Goal: Task Accomplishment & Management: Use online tool/utility

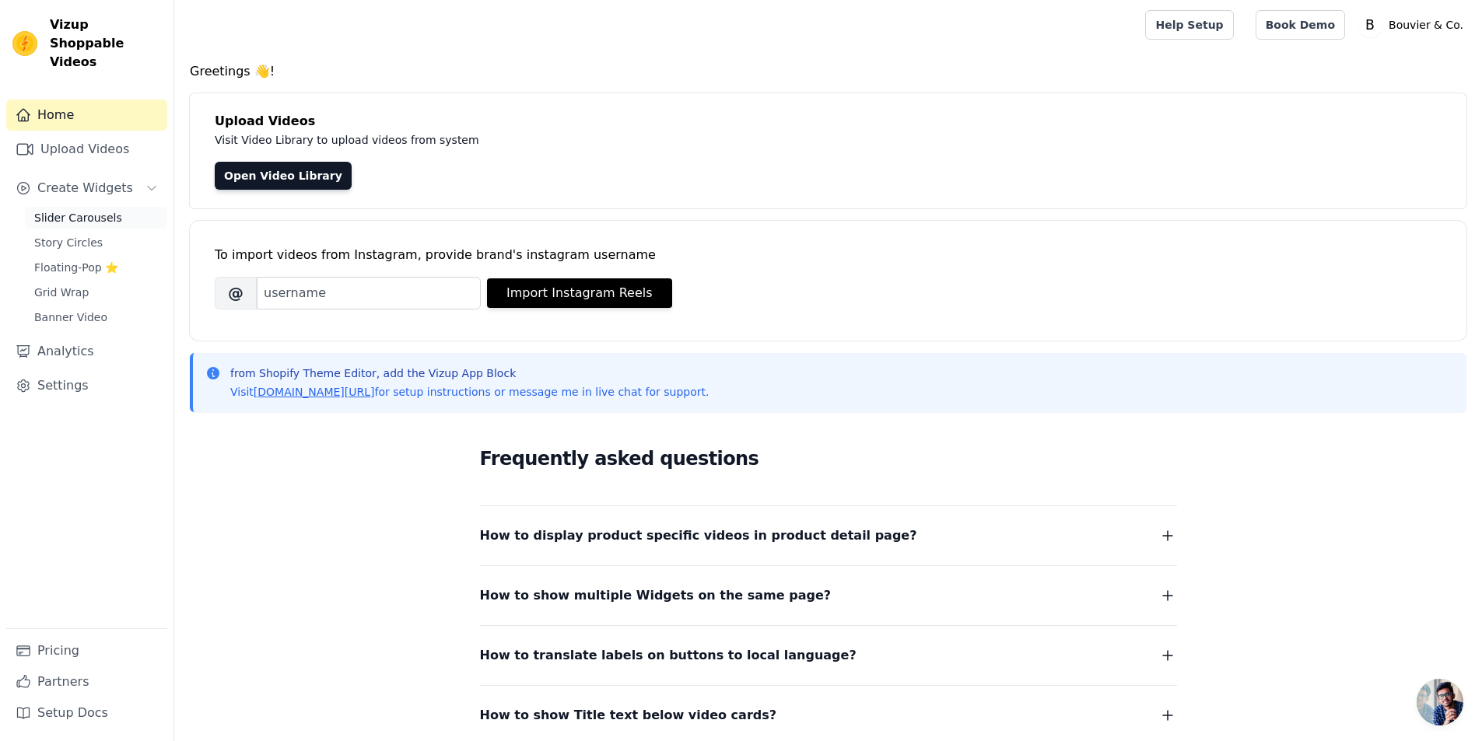
click at [97, 210] on span "Slider Carousels" at bounding box center [78, 218] width 88 height 16
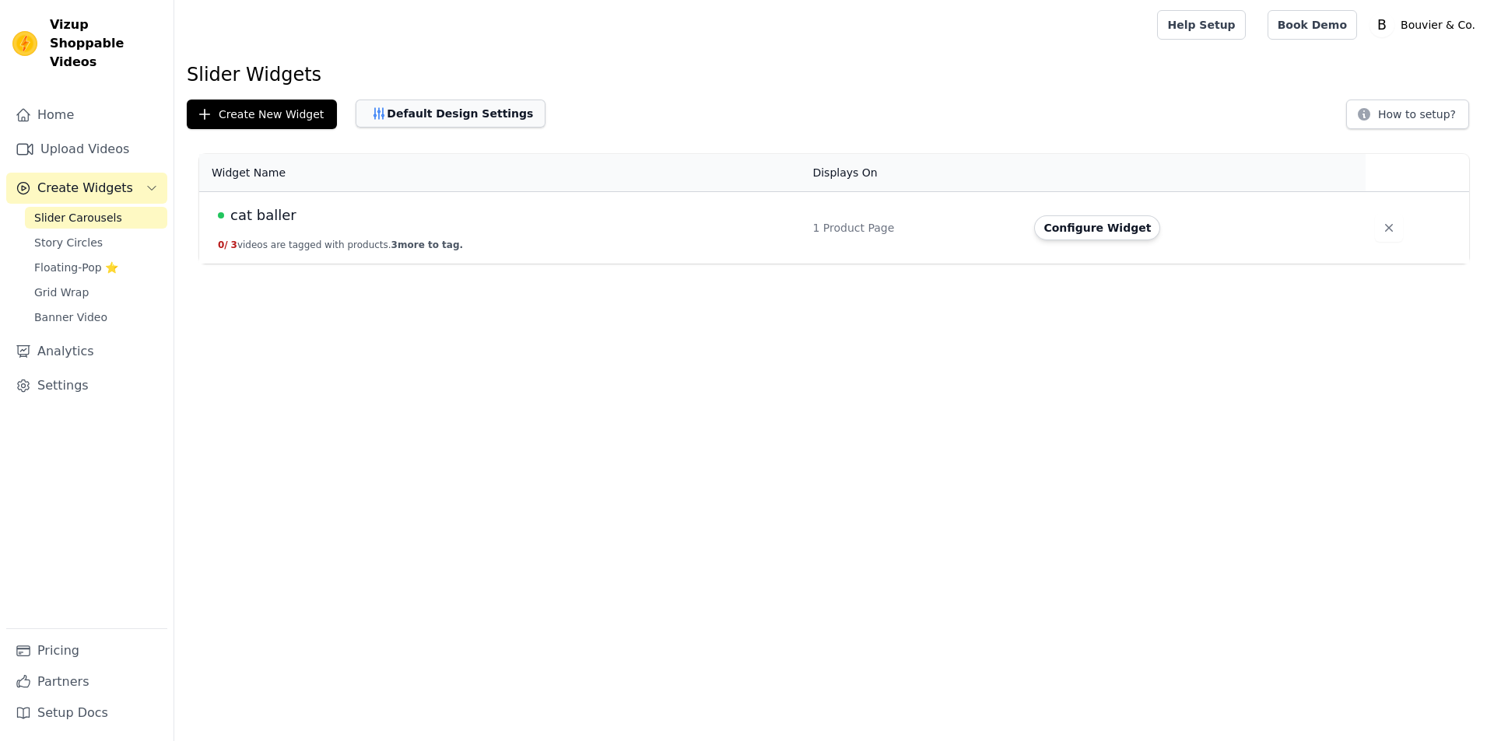
click at [374, 116] on icon "button" at bounding box center [379, 113] width 10 height 11
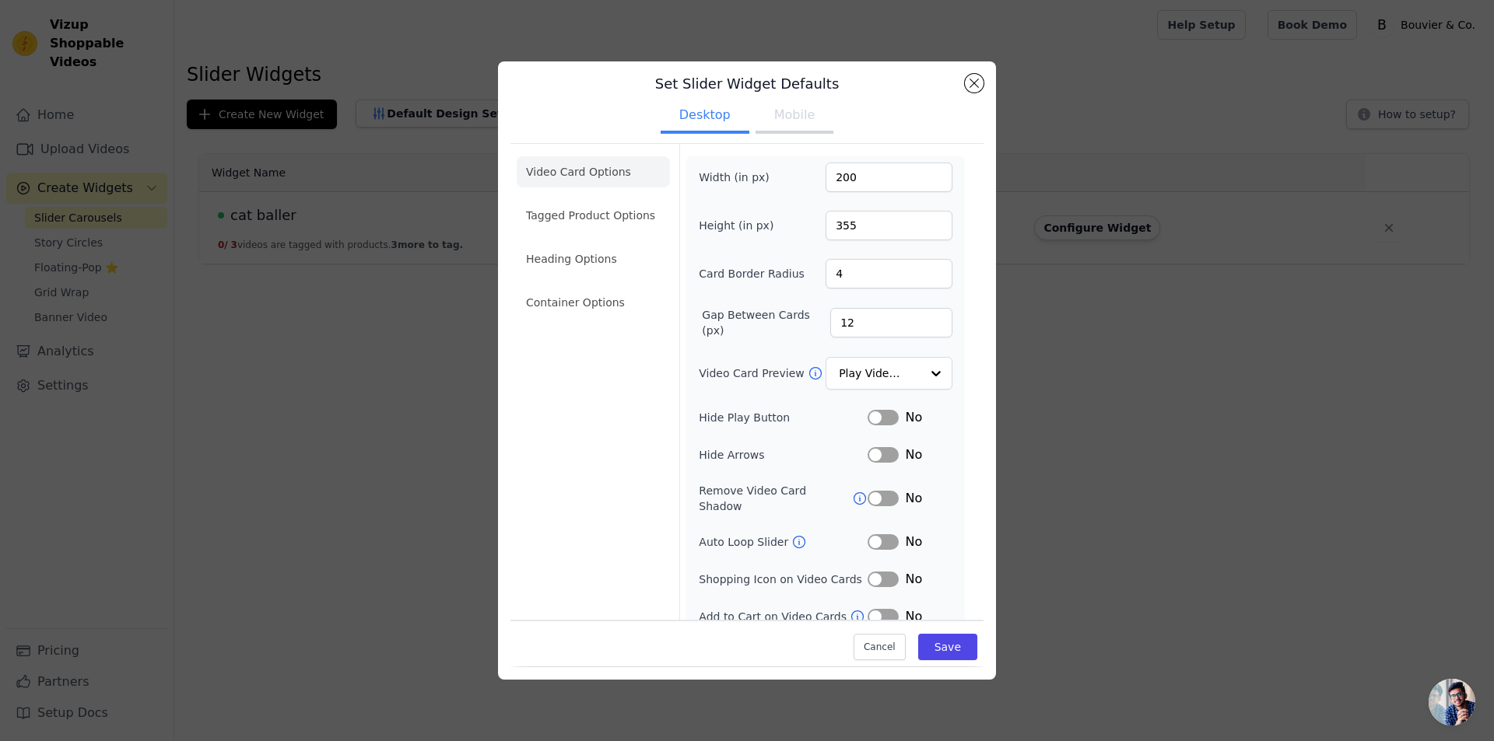
scroll to position [16, 0]
click at [871, 411] on button "Label" at bounding box center [882, 414] width 31 height 16
click at [883, 451] on button "Label" at bounding box center [882, 451] width 31 height 16
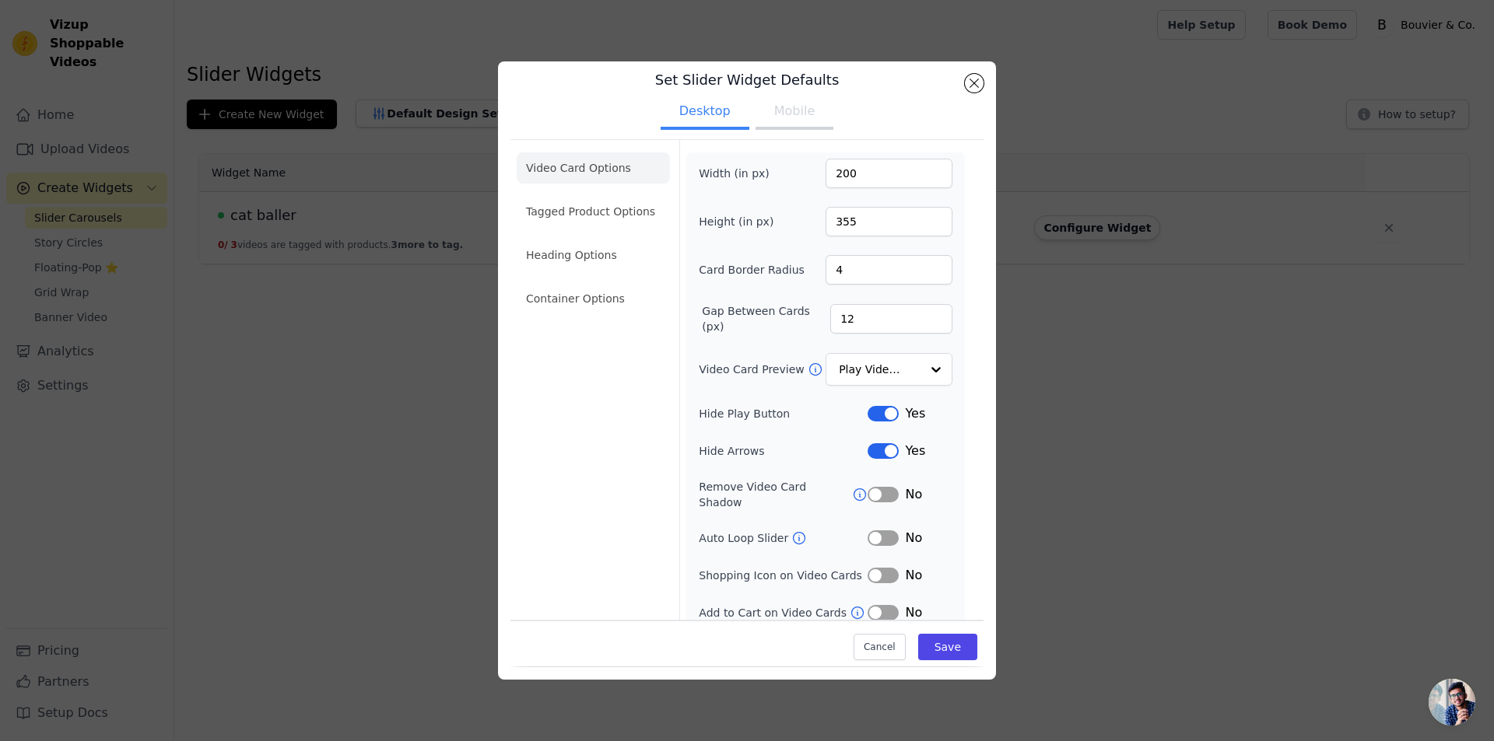
click at [852, 487] on icon at bounding box center [860, 495] width 16 height 16
click at [791, 531] on icon at bounding box center [799, 539] width 16 height 16
click at [870, 531] on button "Label" at bounding box center [882, 539] width 31 height 16
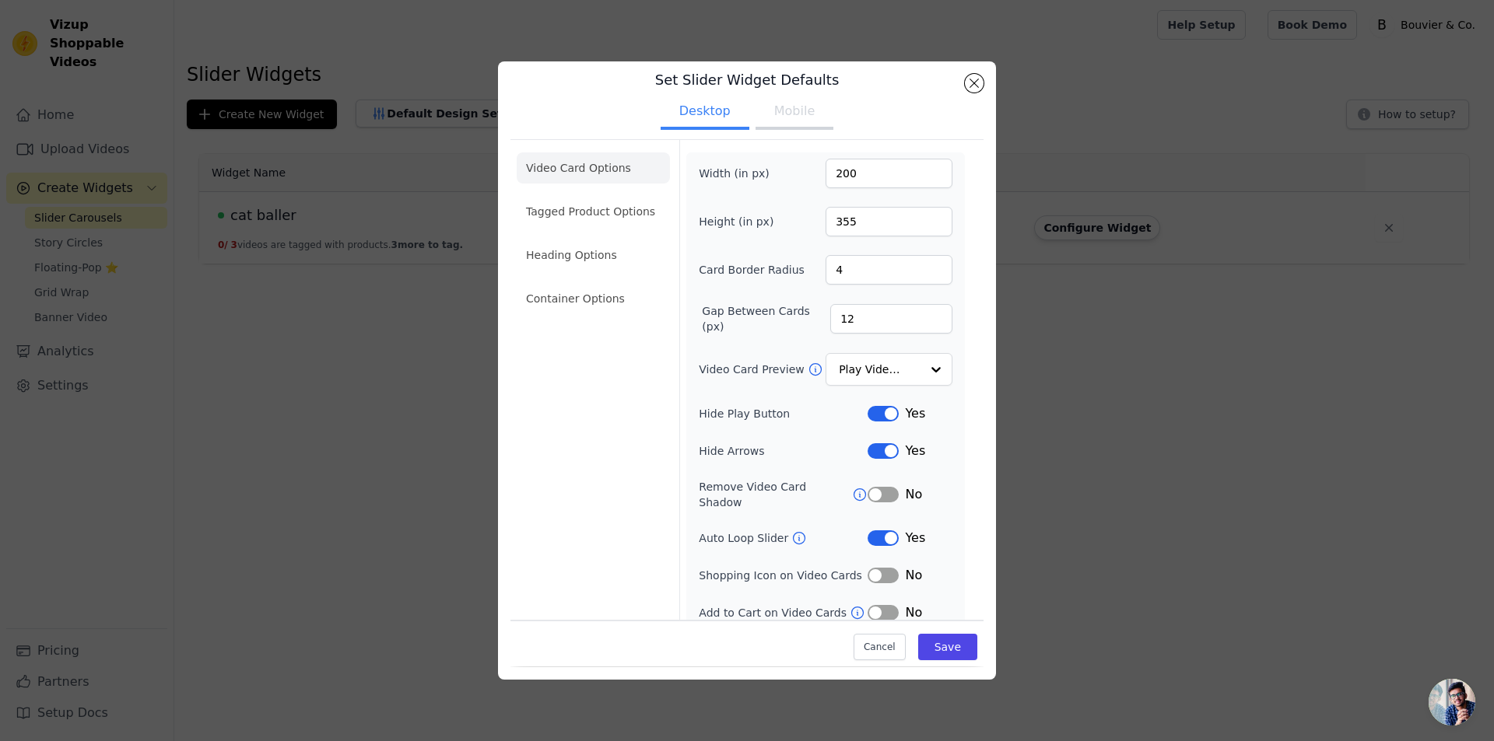
click at [870, 531] on button "Label" at bounding box center [882, 539] width 31 height 16
click at [865, 363] on input "Video Card Preview" at bounding box center [879, 370] width 80 height 31
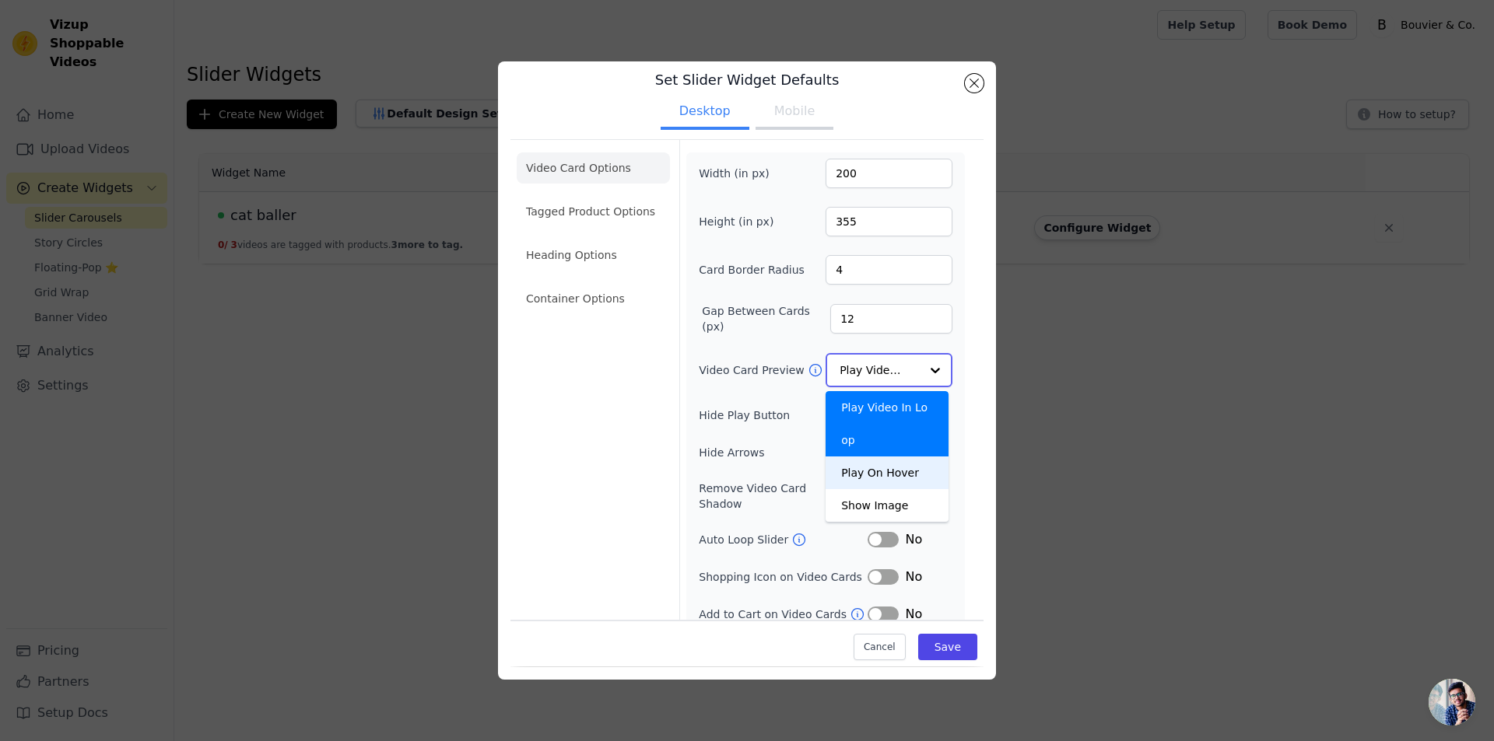
click at [863, 457] on div "Play On Hover" at bounding box center [886, 473] width 123 height 33
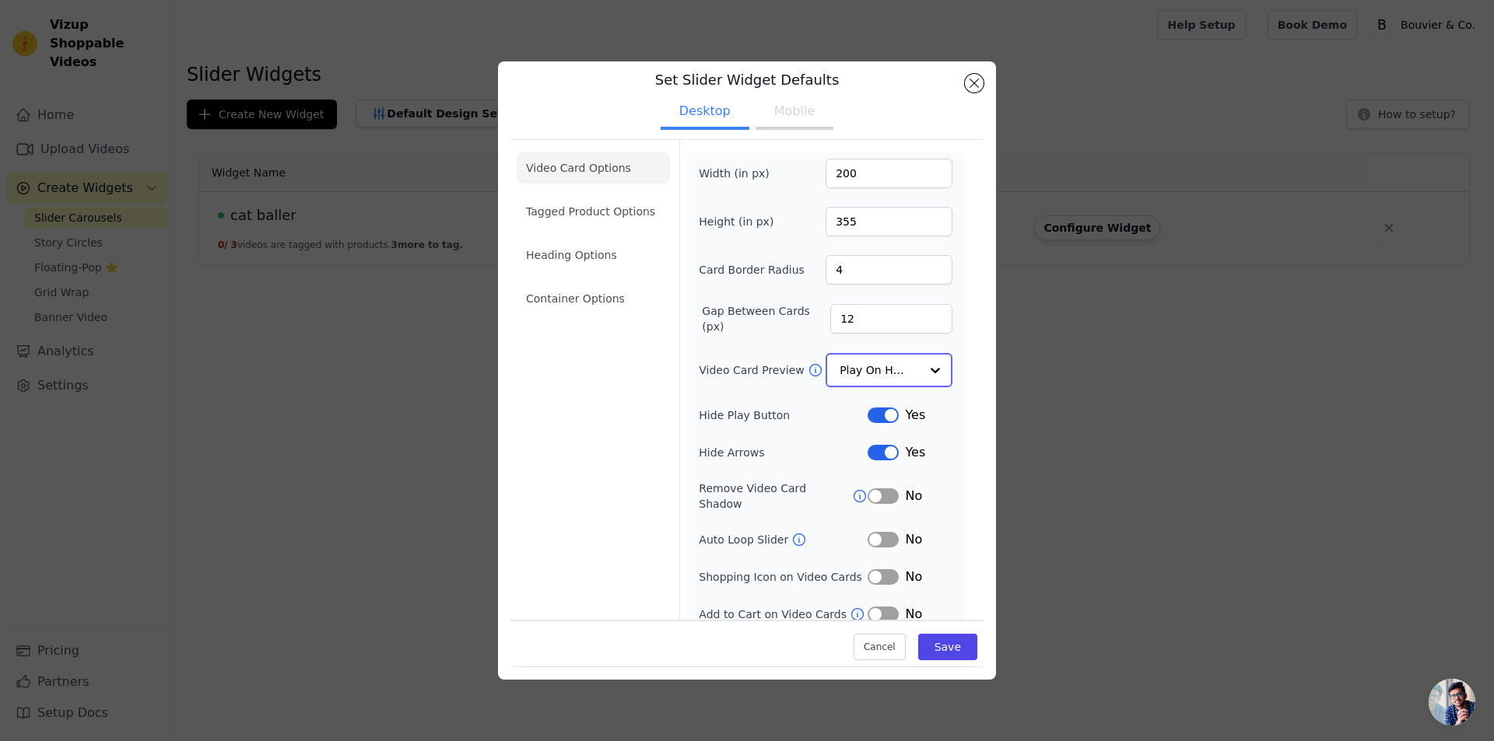
click at [865, 367] on input "Video Card Preview" at bounding box center [879, 370] width 80 height 31
click at [808, 368] on icon at bounding box center [816, 370] width 16 height 16
click at [943, 654] on button "Save" at bounding box center [947, 648] width 59 height 26
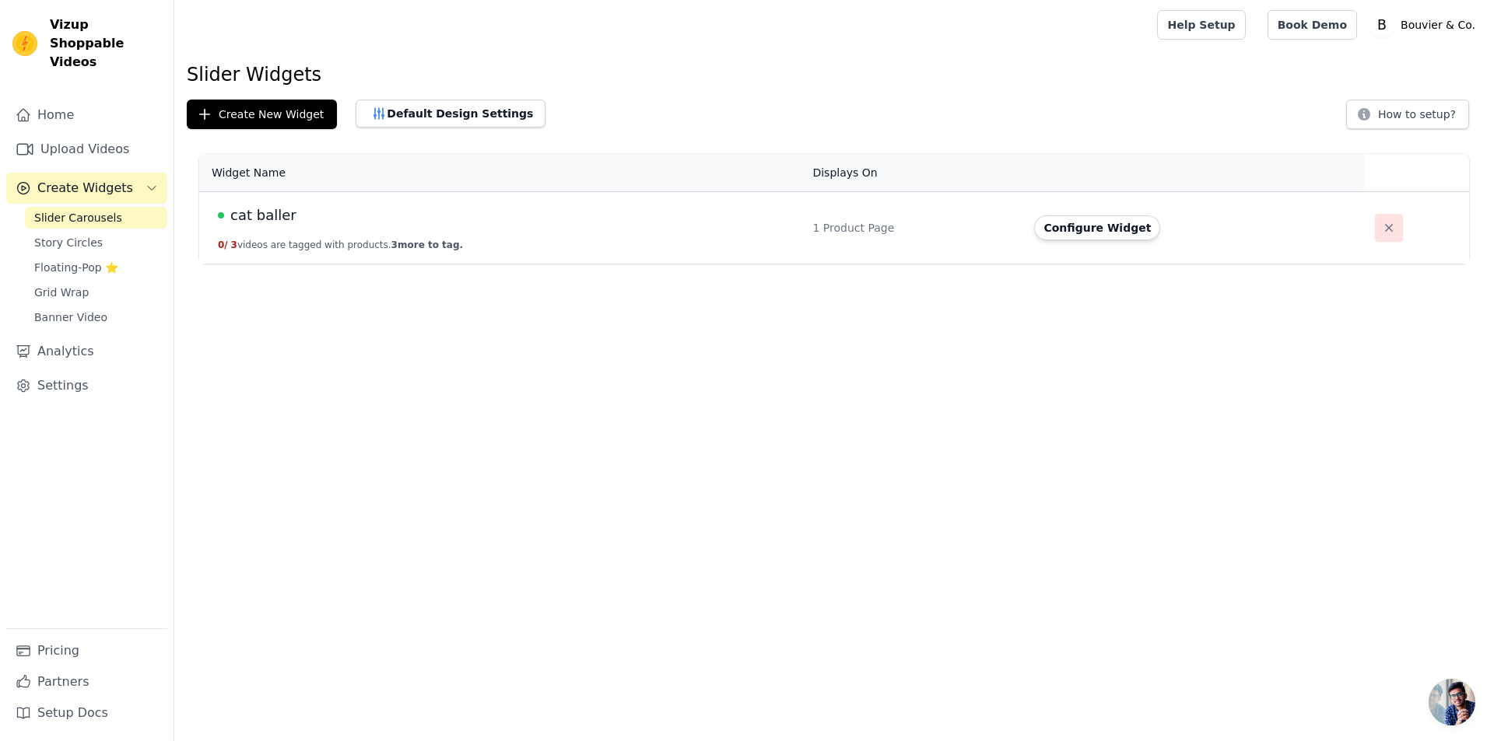
click at [1384, 228] on icon "button" at bounding box center [1389, 228] width 16 height 16
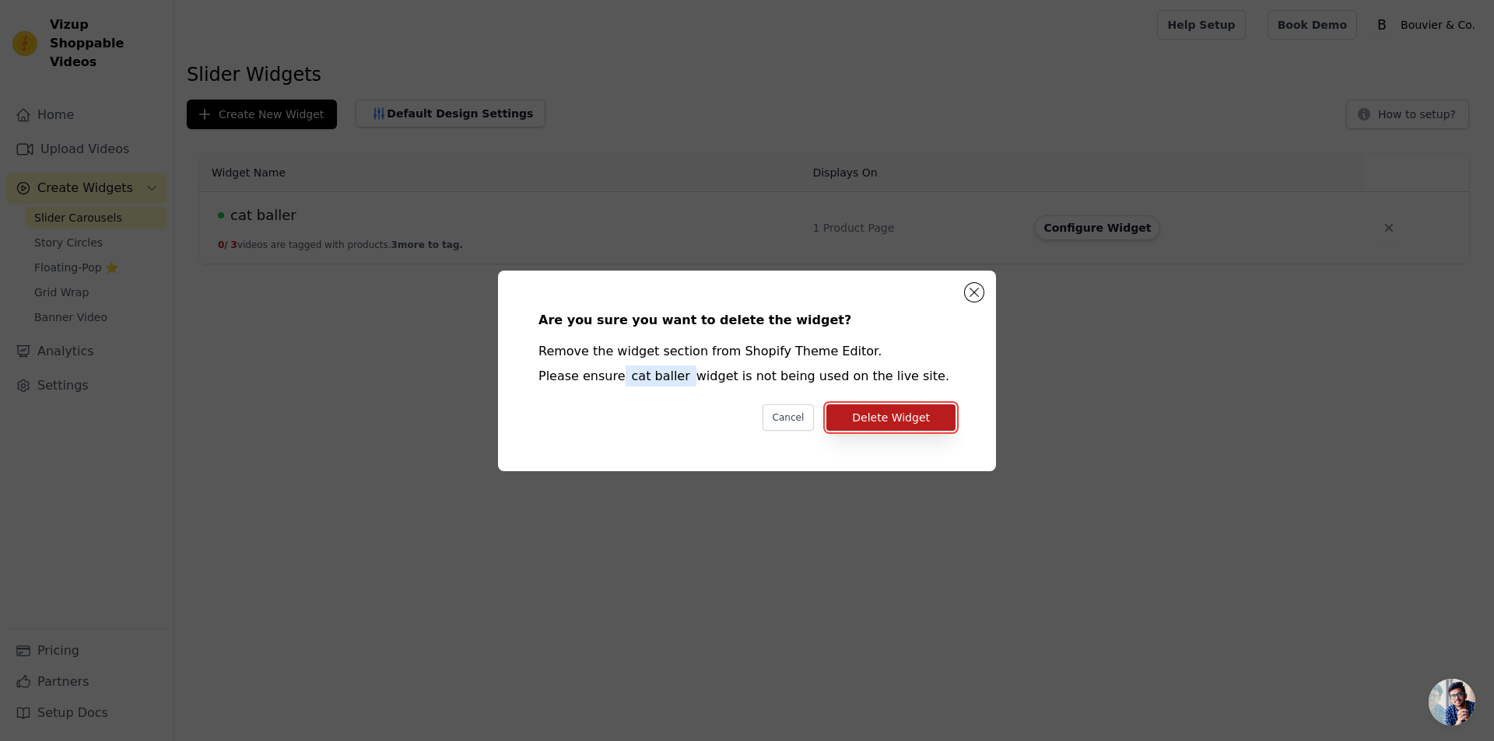
click at [920, 405] on button "Delete Widget" at bounding box center [890, 418] width 129 height 26
click at [973, 297] on button "Close modal" at bounding box center [974, 292] width 19 height 19
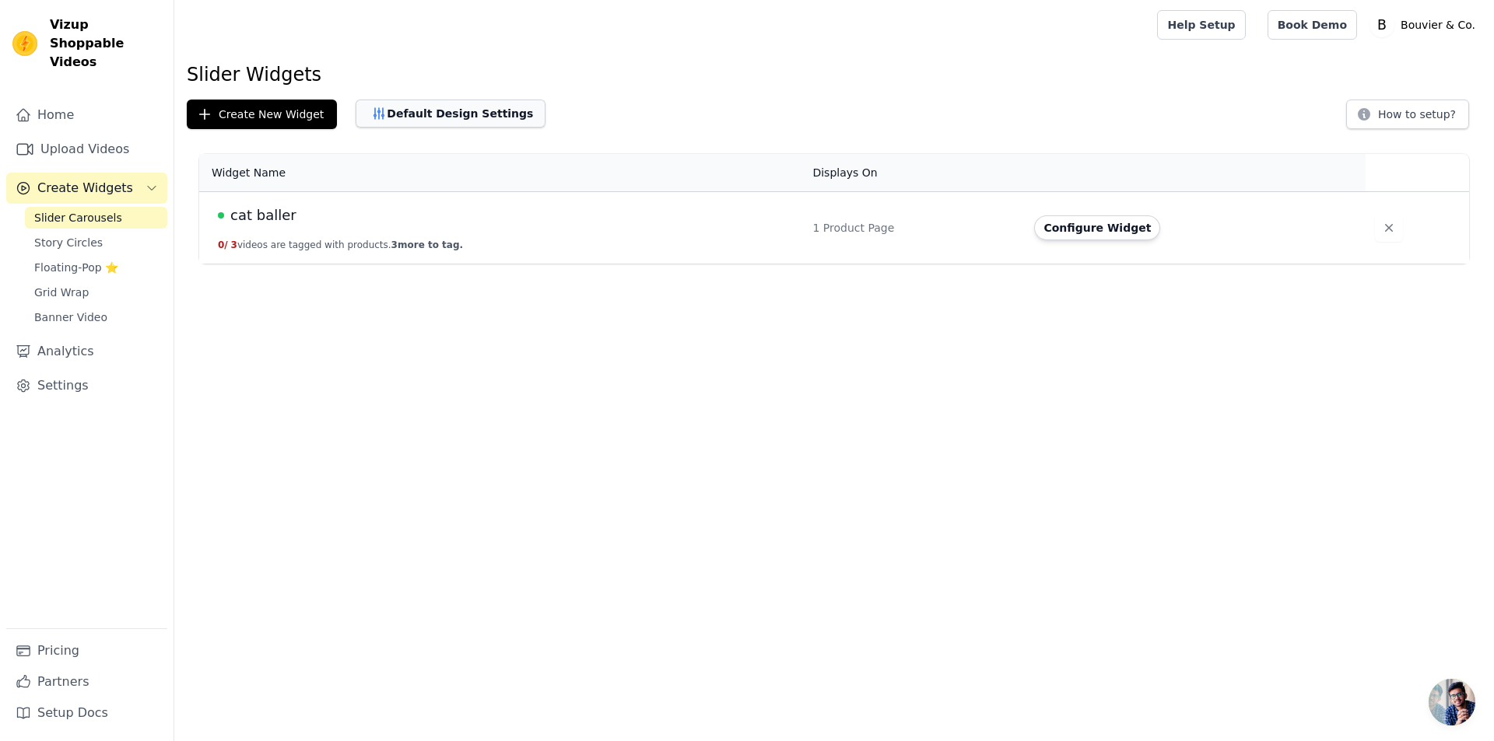
click at [421, 103] on button "Default Design Settings" at bounding box center [451, 114] width 190 height 28
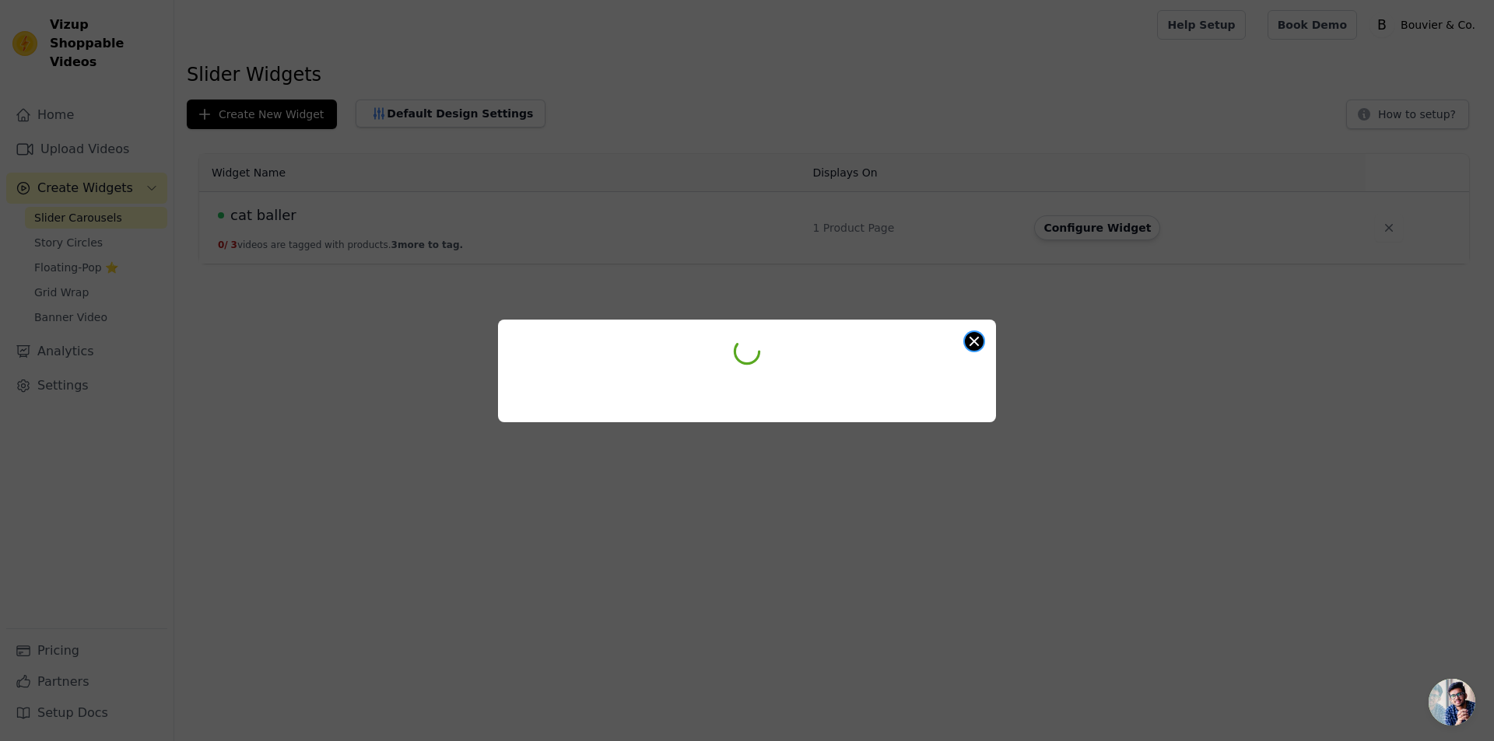
click at [976, 343] on button "Close modal" at bounding box center [974, 341] width 19 height 19
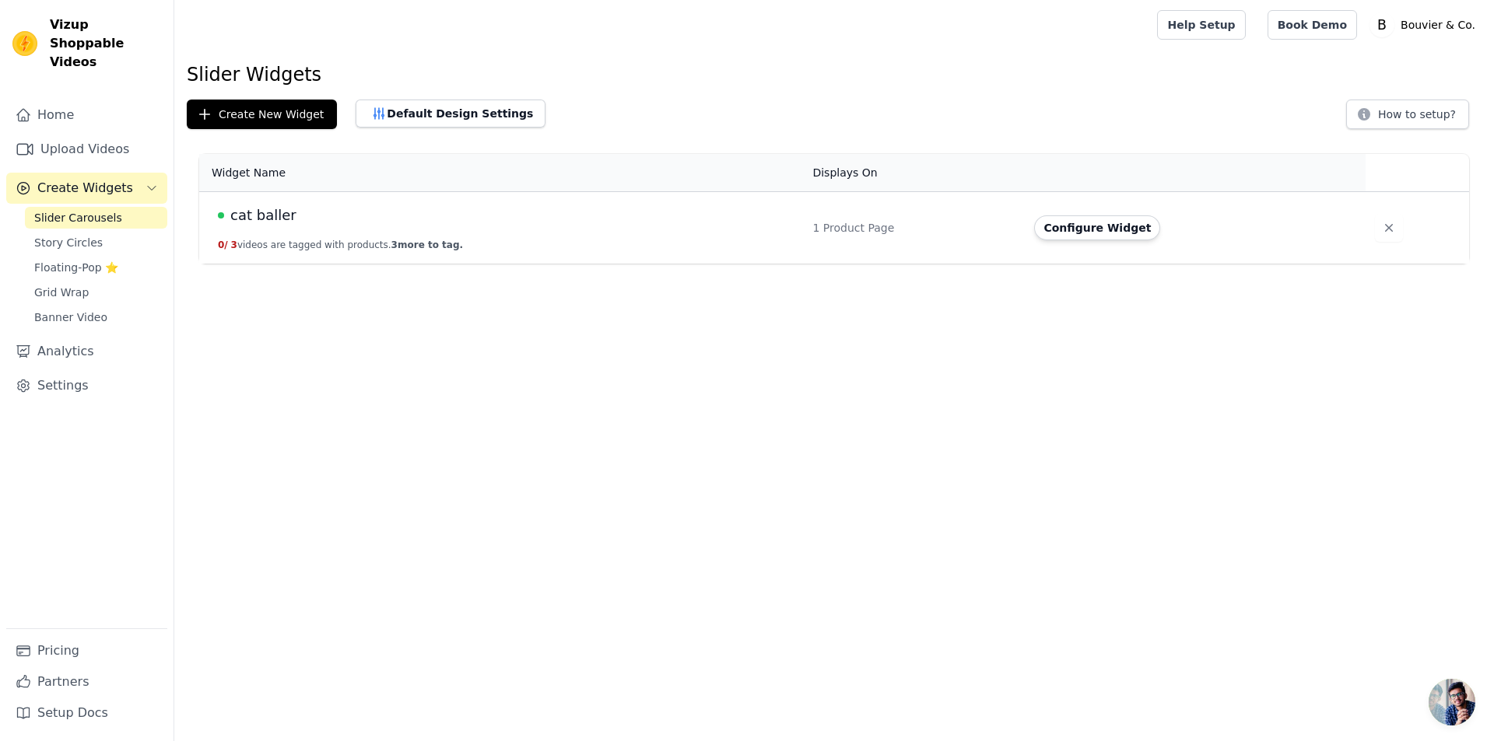
click at [1458, 687] on span "Open chat" at bounding box center [1451, 702] width 47 height 47
click at [1443, 697] on span "Open chat" at bounding box center [1451, 702] width 47 height 47
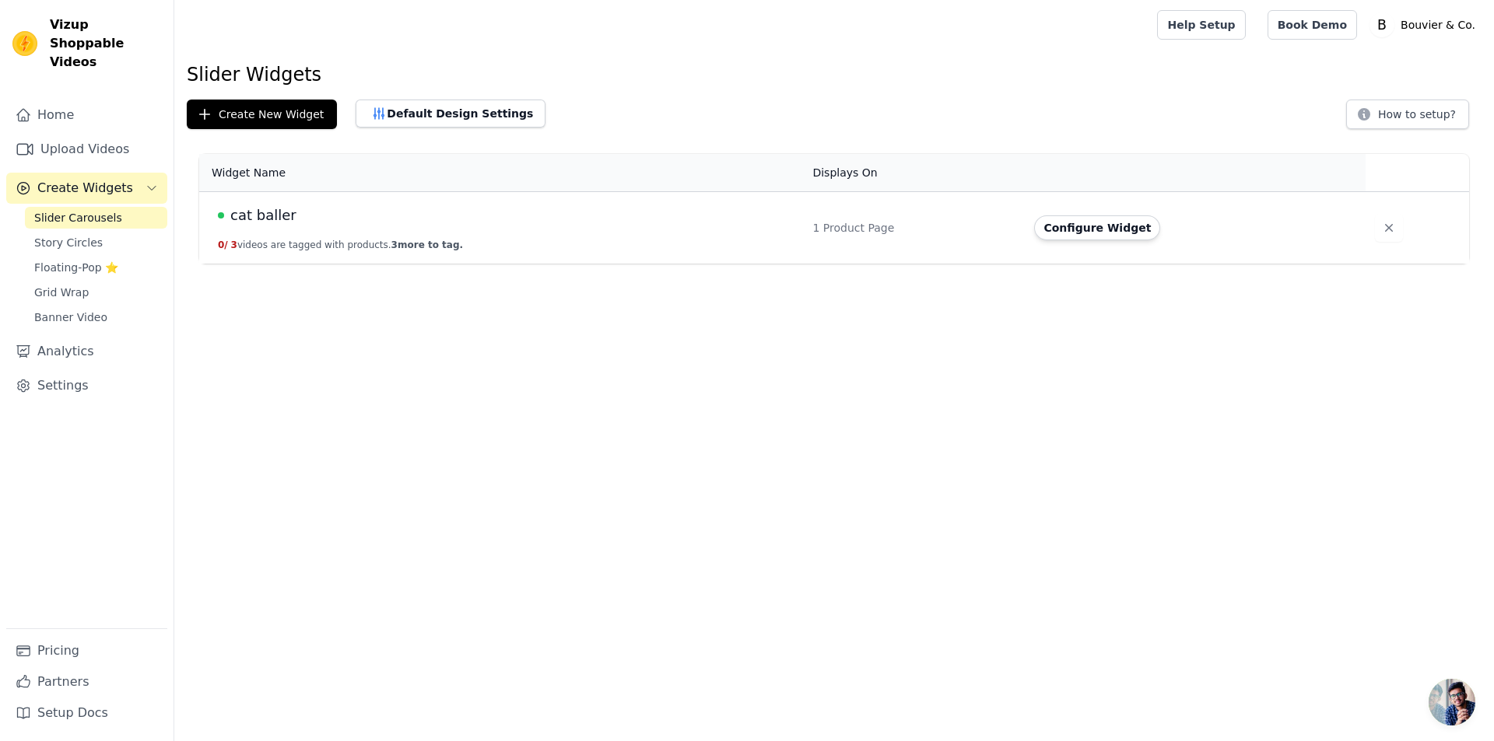
click at [1443, 697] on span "Open chat" at bounding box center [1451, 702] width 47 height 47
